Goal: Task Accomplishment & Management: Complete application form

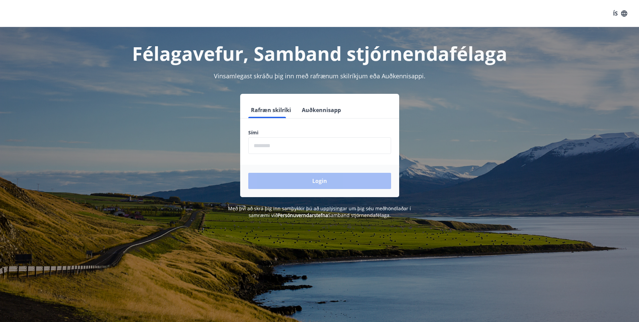
click at [284, 144] on input "phone" at bounding box center [319, 145] width 143 height 17
type input "********"
click at [282, 182] on button "Login" at bounding box center [319, 181] width 143 height 16
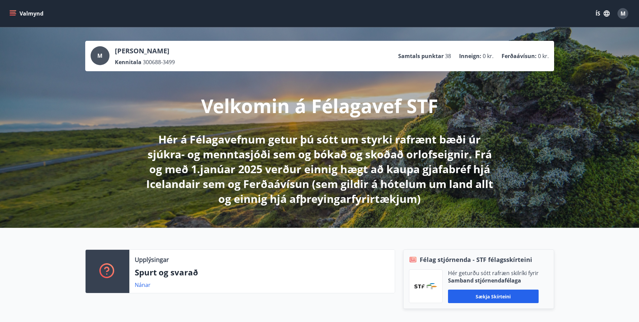
click at [169, 61] on span "300688-3499" at bounding box center [159, 61] width 32 height 7
click at [95, 55] on div "M" at bounding box center [100, 55] width 19 height 19
click at [105, 54] on div "M" at bounding box center [100, 55] width 19 height 19
click at [481, 54] on p "Inneign :" at bounding box center [470, 55] width 22 height 7
click at [621, 13] on span "M" at bounding box center [623, 13] width 5 height 7
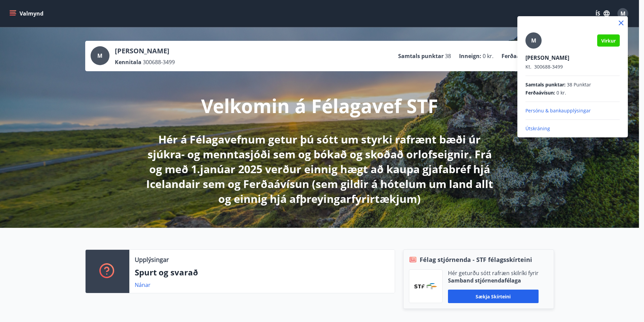
click at [620, 23] on icon at bounding box center [621, 23] width 8 height 8
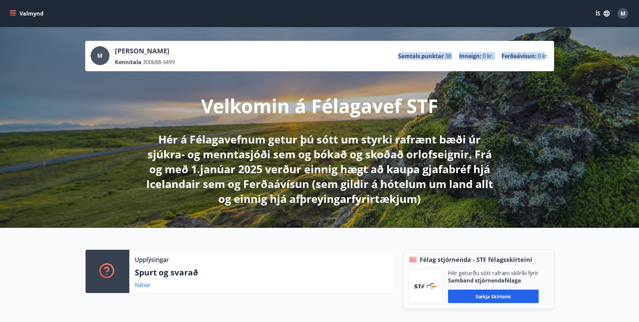
drag, startPoint x: 546, startPoint y: 57, endPoint x: 384, endPoint y: 54, distance: 161.8
click at [384, 54] on div "M Marinó Sigurjónsson Kennitala 300688-3499 Samtals punktar 38 Inneign : 0 kr. …" at bounding box center [320, 56] width 458 height 20
click at [386, 54] on div "M Marinó Sigurjónsson Kennitala 300688-3499 Samtals punktar 38 Inneign : 0 kr. …" at bounding box center [320, 56] width 458 height 20
drag, startPoint x: 393, startPoint y: 58, endPoint x: 549, endPoint y: 59, distance: 156.1
click at [549, 59] on div "M Marinó Sigurjónsson Kennitala 300688-3499 Samtals punktar 38 Inneign : 0 kr. …" at bounding box center [319, 56] width 469 height 30
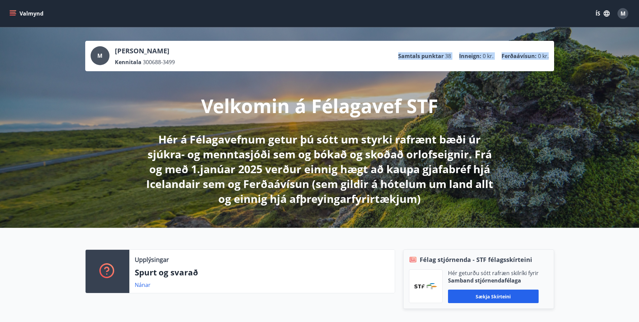
click at [548, 61] on ul "Samtals punktar 38 Inneign : 0 kr. Ferðaávísun : 0 kr." at bounding box center [473, 56] width 151 height 13
drag, startPoint x: 549, startPoint y: 56, endPoint x: 385, endPoint y: 52, distance: 164.5
click at [385, 52] on div "M Marinó Sigurjónsson Kennitala 300688-3499 Samtals punktar 38 Inneign : 0 kr. …" at bounding box center [319, 56] width 469 height 30
drag, startPoint x: 385, startPoint y: 52, endPoint x: 372, endPoint y: 54, distance: 12.7
click at [373, 54] on div "M Marinó Sigurjónsson Kennitala 300688-3499 Samtals punktar 38 Inneign : 0 kr. …" at bounding box center [320, 56] width 458 height 20
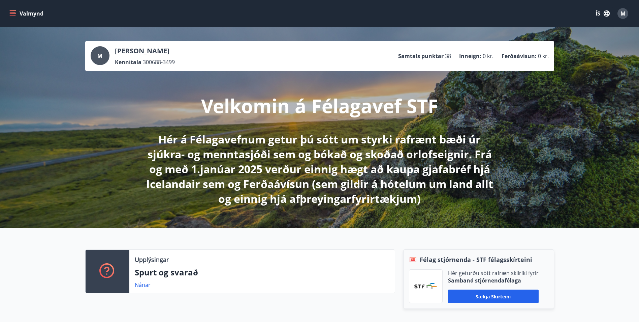
click at [106, 56] on div "M" at bounding box center [100, 55] width 19 height 19
click at [12, 13] on icon "menu" at bounding box center [13, 13] width 7 height 1
click at [182, 26] on div "Valmynd ÍS M" at bounding box center [319, 13] width 639 height 27
click at [14, 15] on icon "menu" at bounding box center [13, 15] width 6 height 1
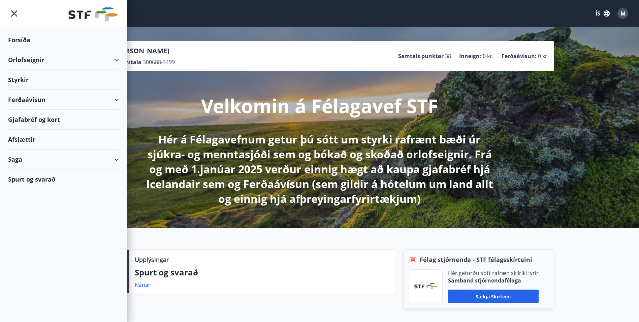
click at [23, 79] on div "Styrkir" at bounding box center [63, 80] width 111 height 20
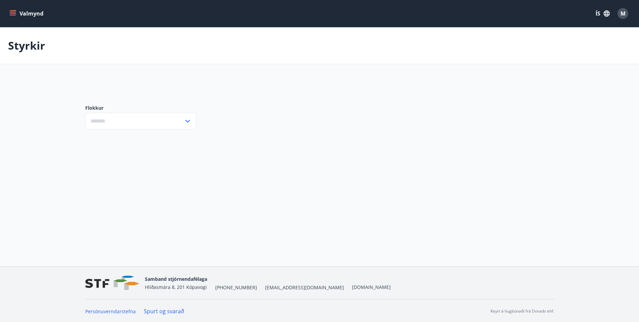
type input "***"
